Goal: Task Accomplishment & Management: Complete application form

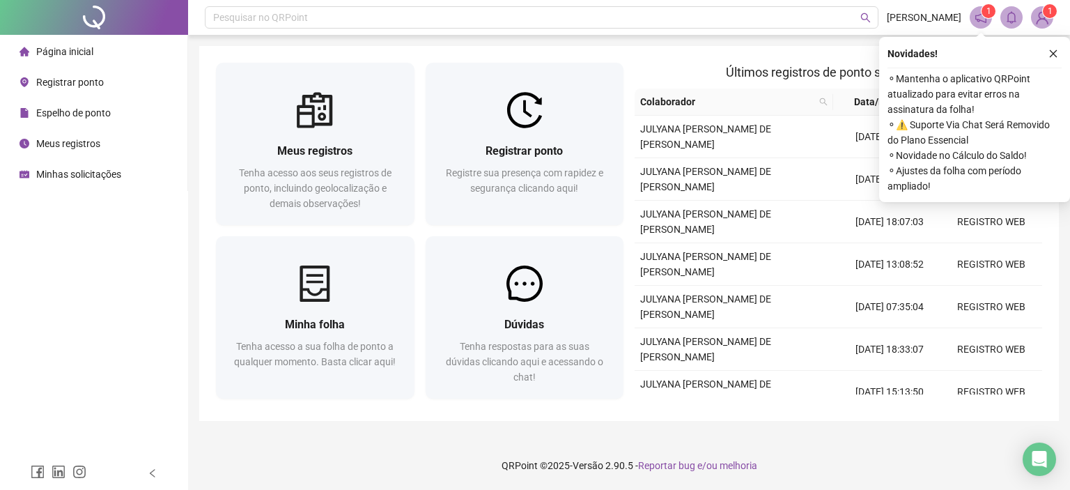
click at [1055, 53] on icon "close" at bounding box center [1053, 54] width 10 height 10
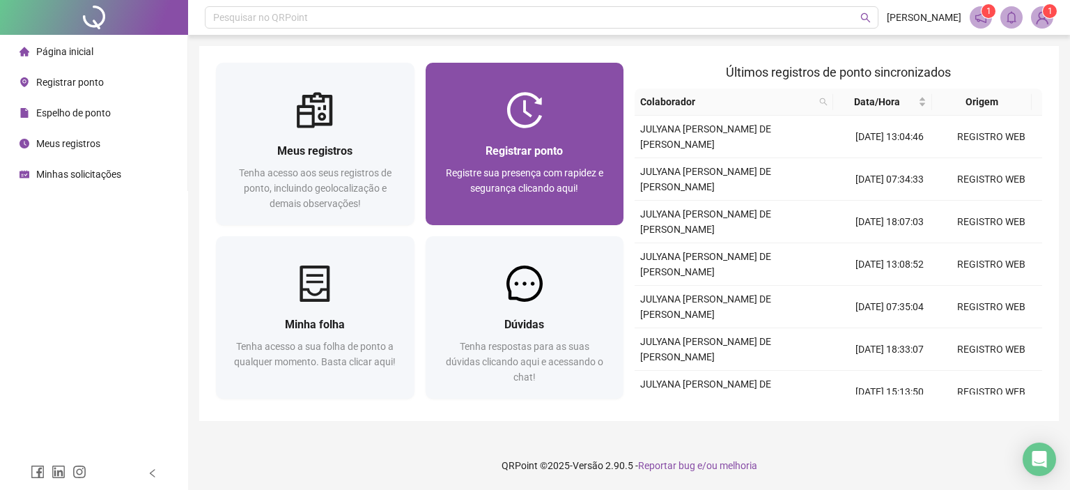
click at [478, 159] on div "Registrar ponto" at bounding box center [524, 150] width 165 height 17
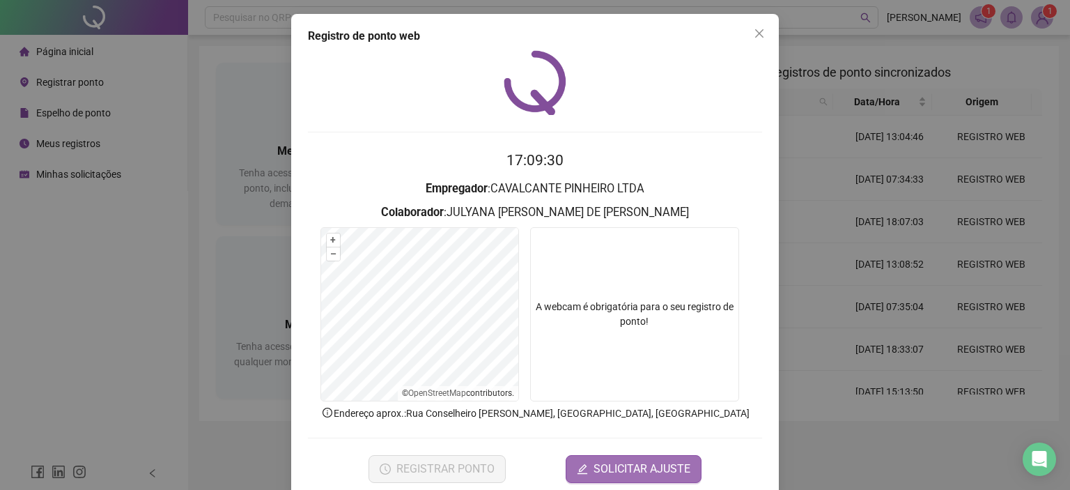
click at [674, 460] on span "SOLICITAR AJUSTE" at bounding box center [641, 468] width 97 height 17
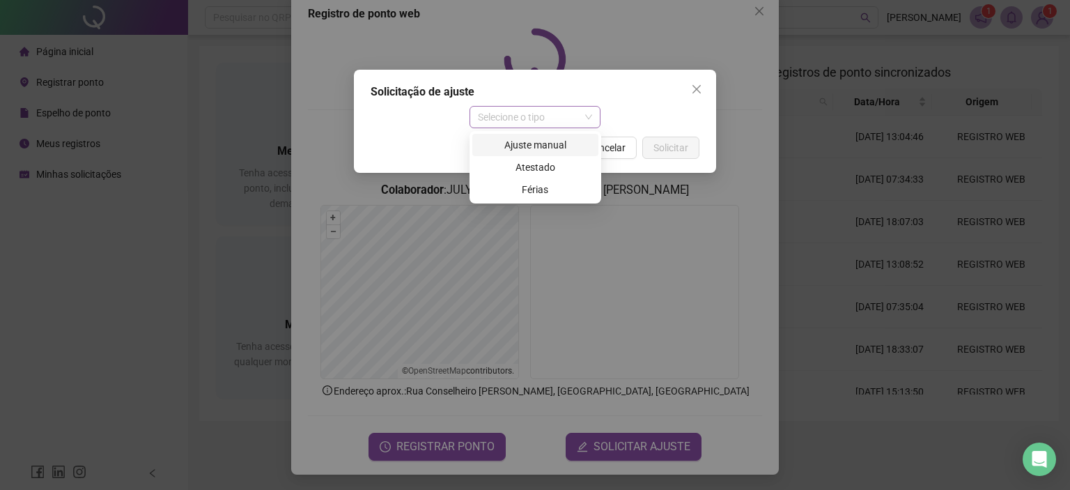
click at [587, 123] on span "Selecione o tipo" at bounding box center [535, 117] width 115 height 21
click at [561, 144] on div "Ajuste manual" at bounding box center [535, 144] width 109 height 15
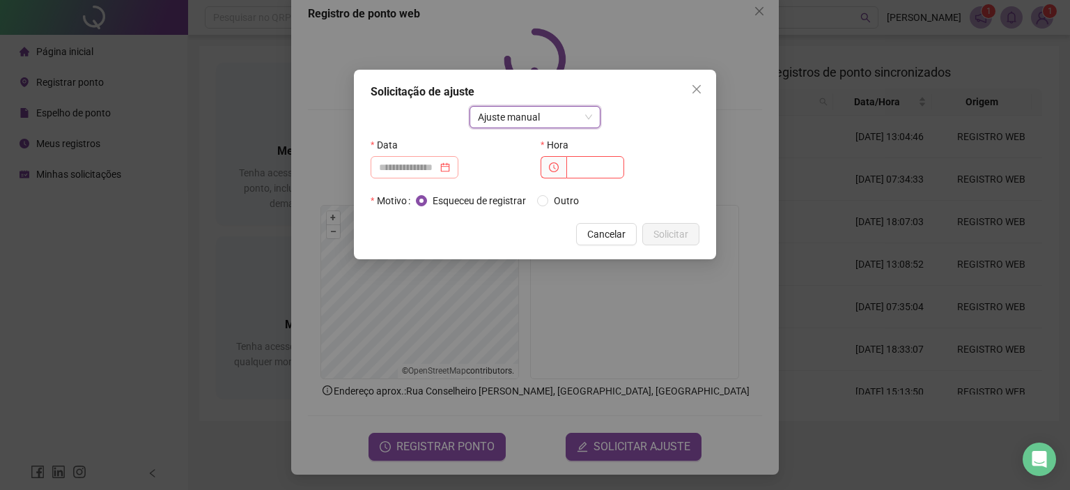
click at [450, 163] on div at bounding box center [414, 167] width 71 height 15
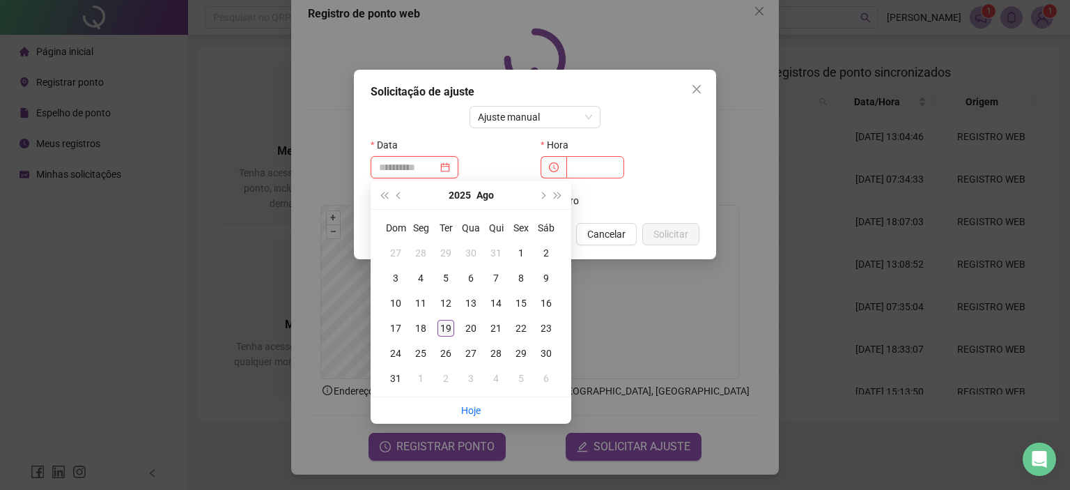
type input "**********"
click at [443, 330] on div "19" at bounding box center [445, 328] width 17 height 17
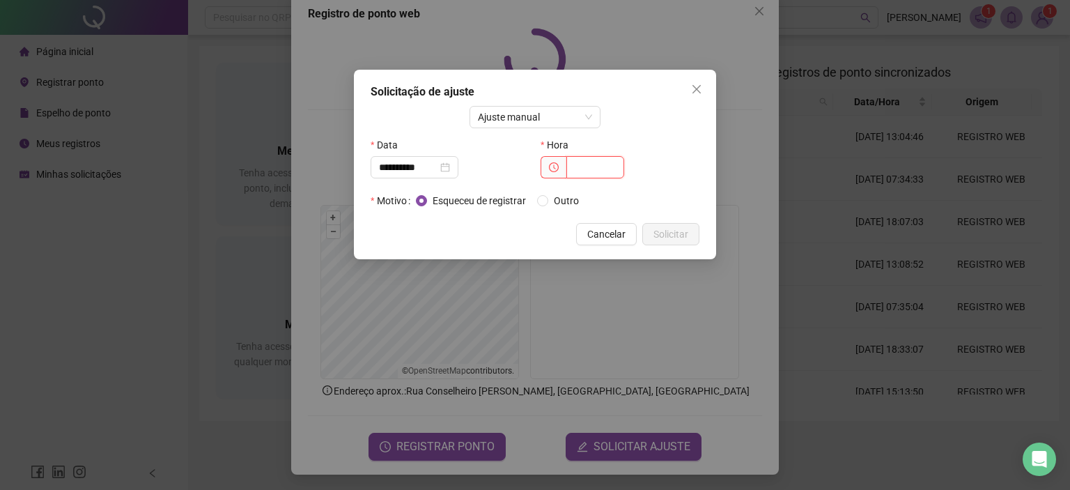
click at [598, 170] on input "text" at bounding box center [595, 167] width 58 height 22
click at [548, 173] on span at bounding box center [554, 167] width 26 height 22
click at [593, 164] on input "text" at bounding box center [595, 167] width 58 height 22
type input "*****"
click at [656, 230] on span "Solicitar" at bounding box center [670, 233] width 35 height 15
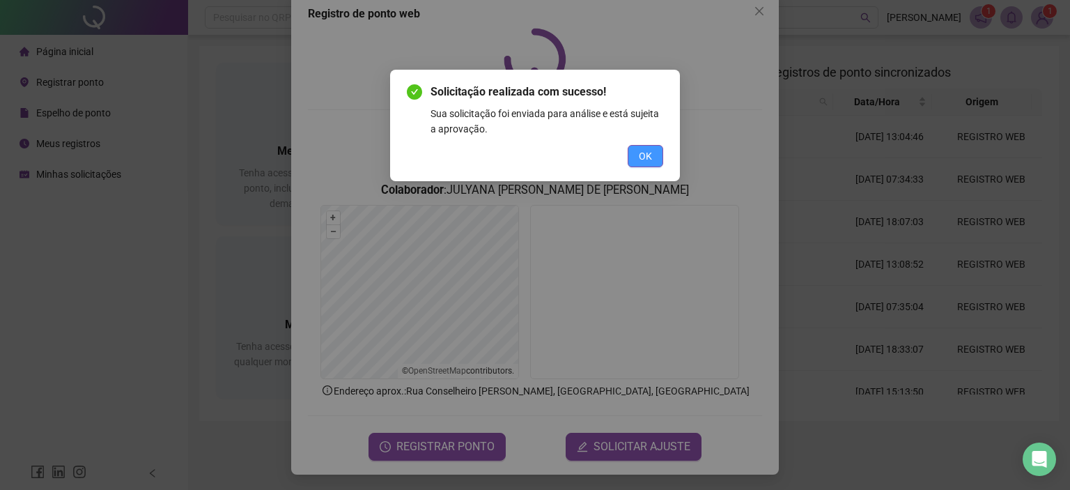
click at [652, 154] on span "OK" at bounding box center [645, 155] width 13 height 15
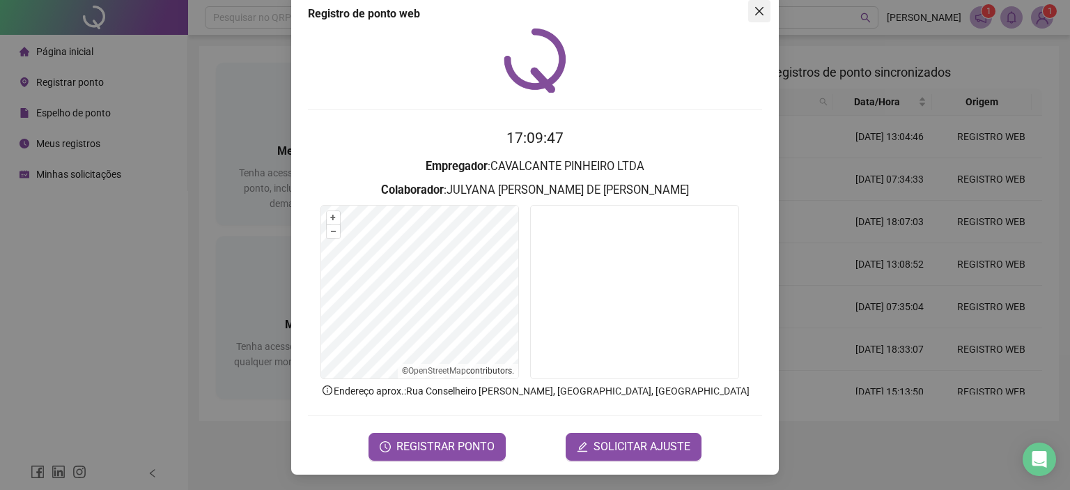
click at [754, 12] on icon "close" at bounding box center [759, 11] width 11 height 11
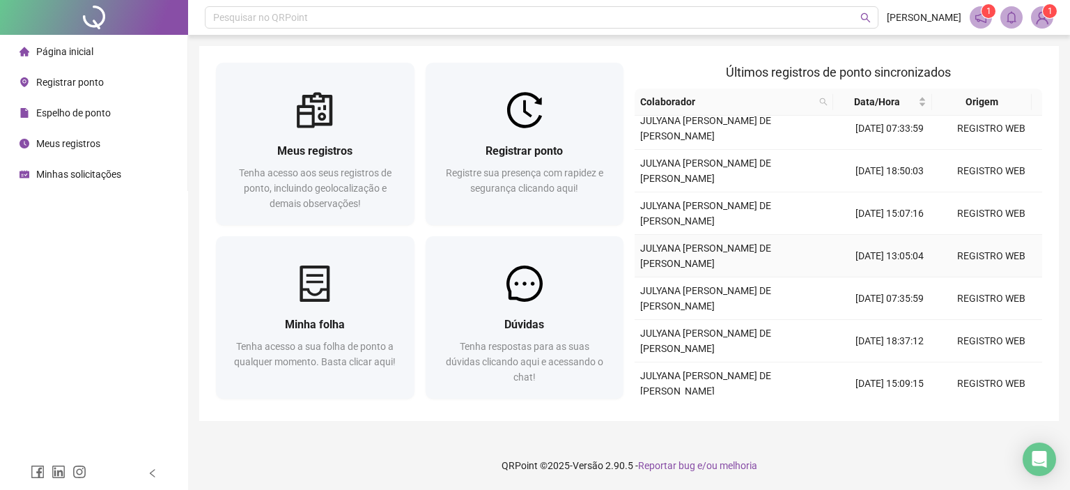
scroll to position [357, 0]
